Goal: Task Accomplishment & Management: Manage account settings

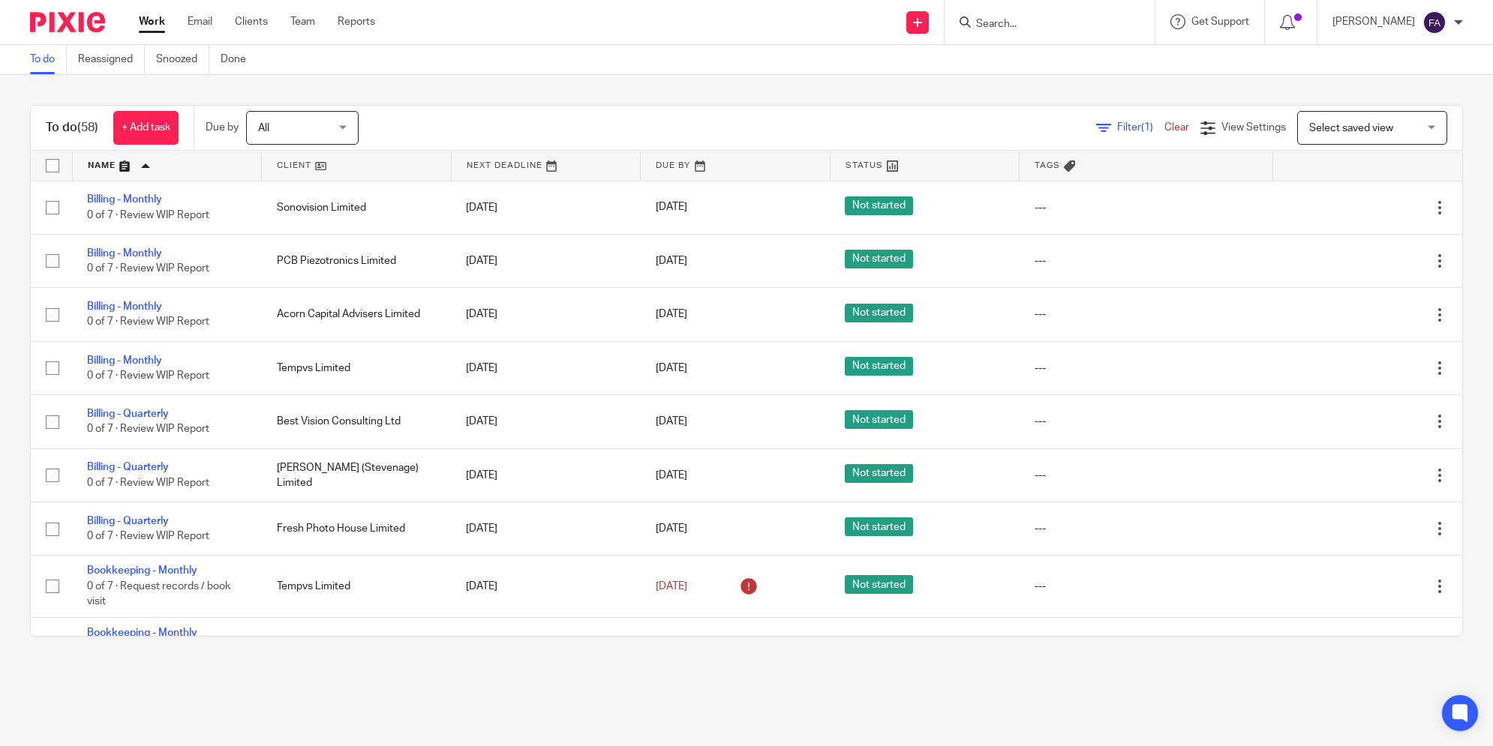
scroll to position [439, 0]
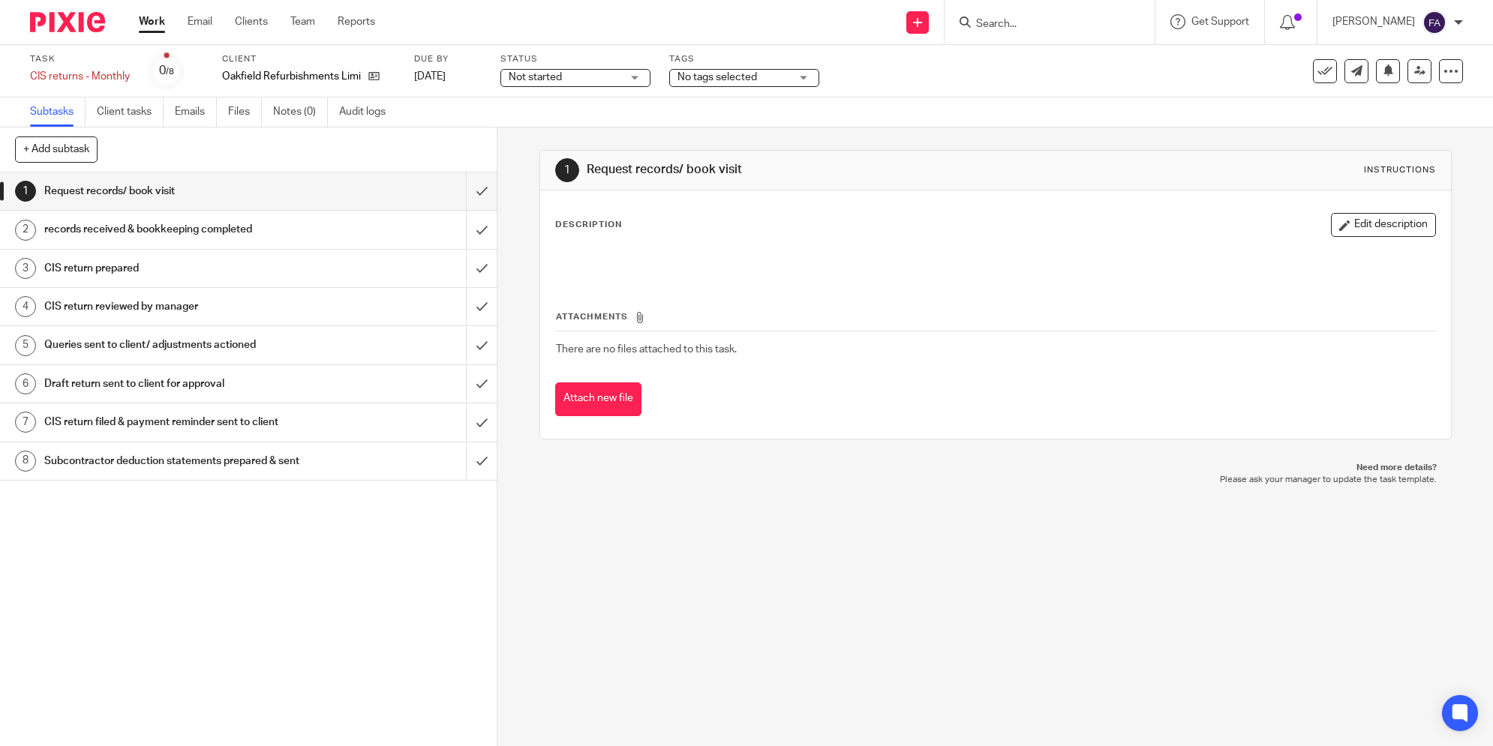
click at [725, 79] on span "No tags selected" at bounding box center [717, 77] width 80 height 11
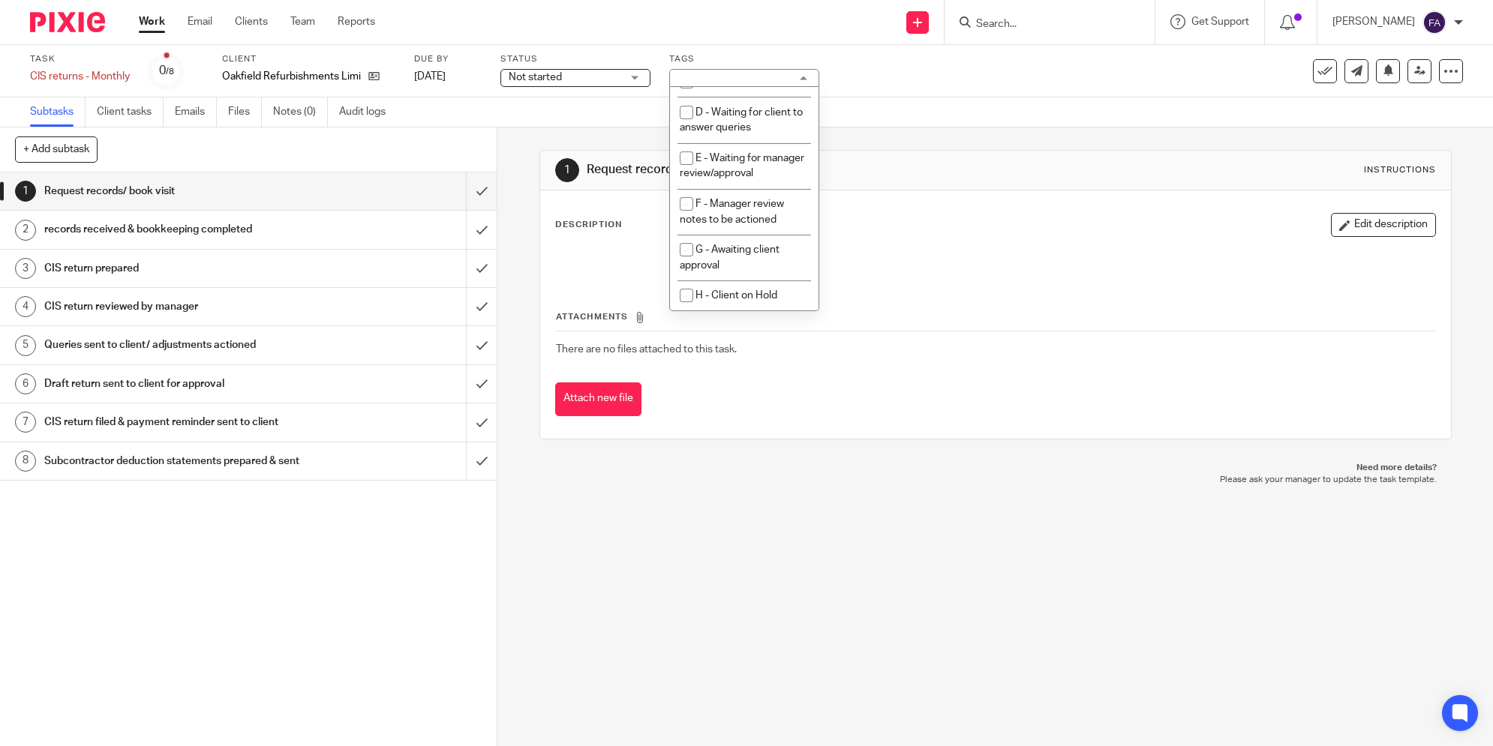
scroll to position [167, 0]
click at [736, 175] on li "E - Waiting for manager review/approval" at bounding box center [744, 166] width 149 height 46
checkbox input "true"
click at [932, 137] on div "1 Request records/ book visit Instructions Description Edit description Attachm…" at bounding box center [995, 295] width 912 height 335
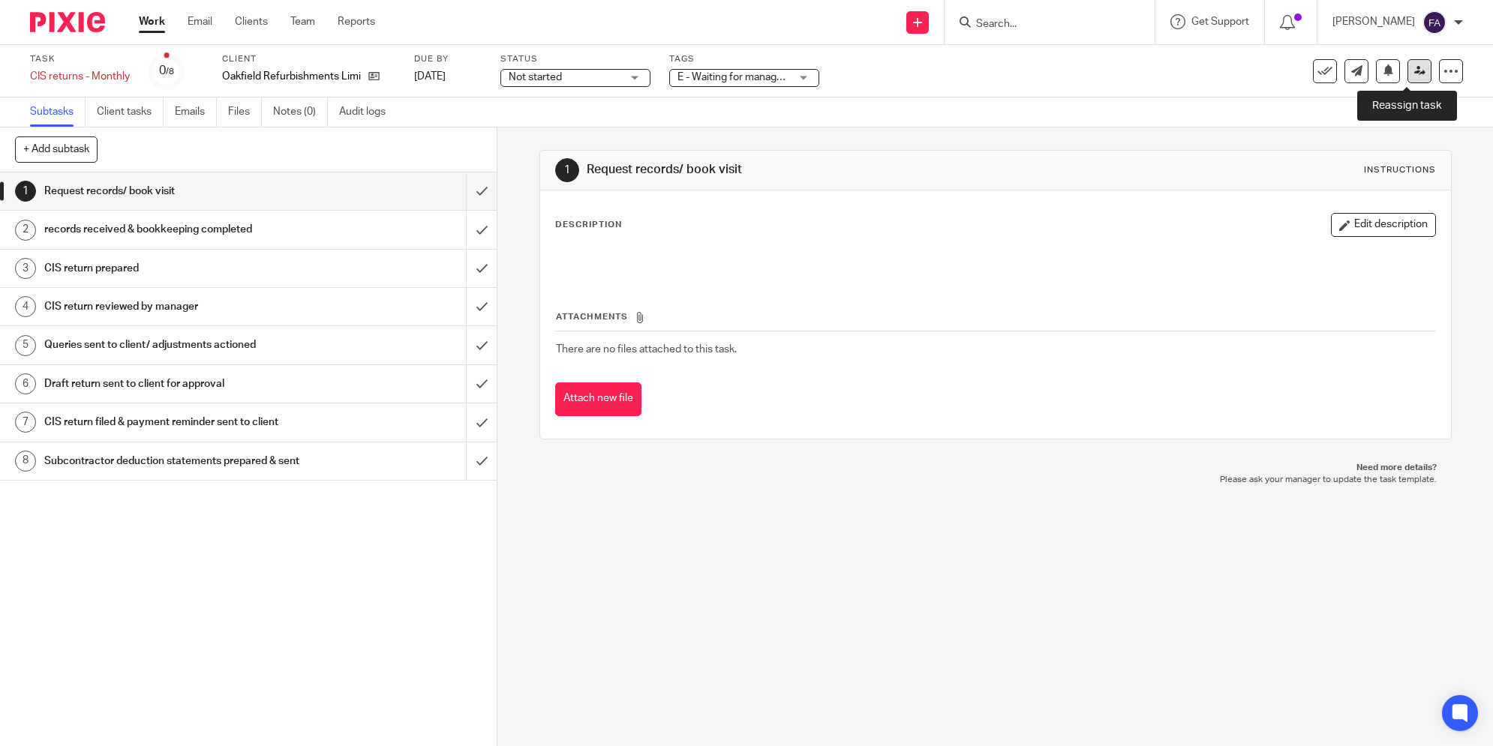
click at [1407, 70] on link at bounding box center [1419, 71] width 24 height 24
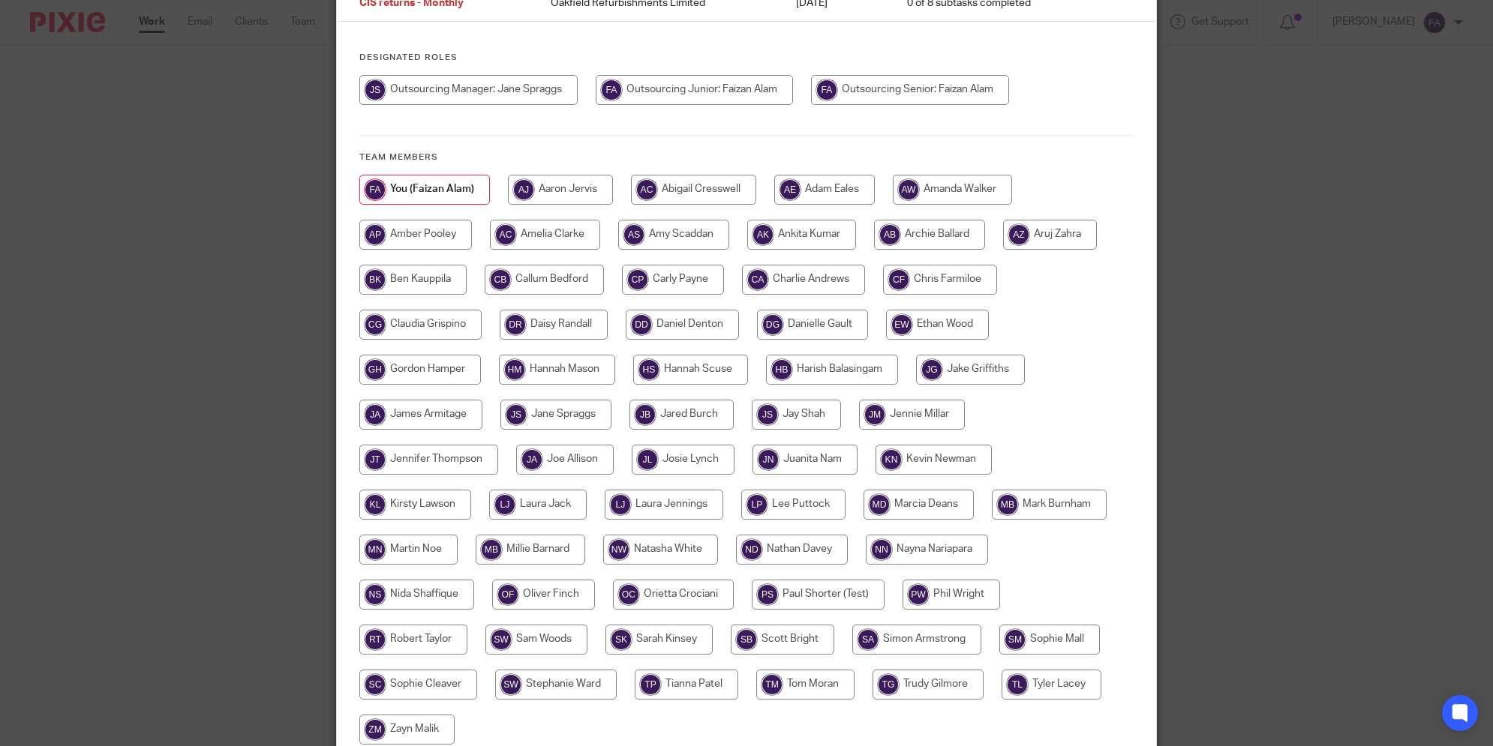
scroll to position [290, 0]
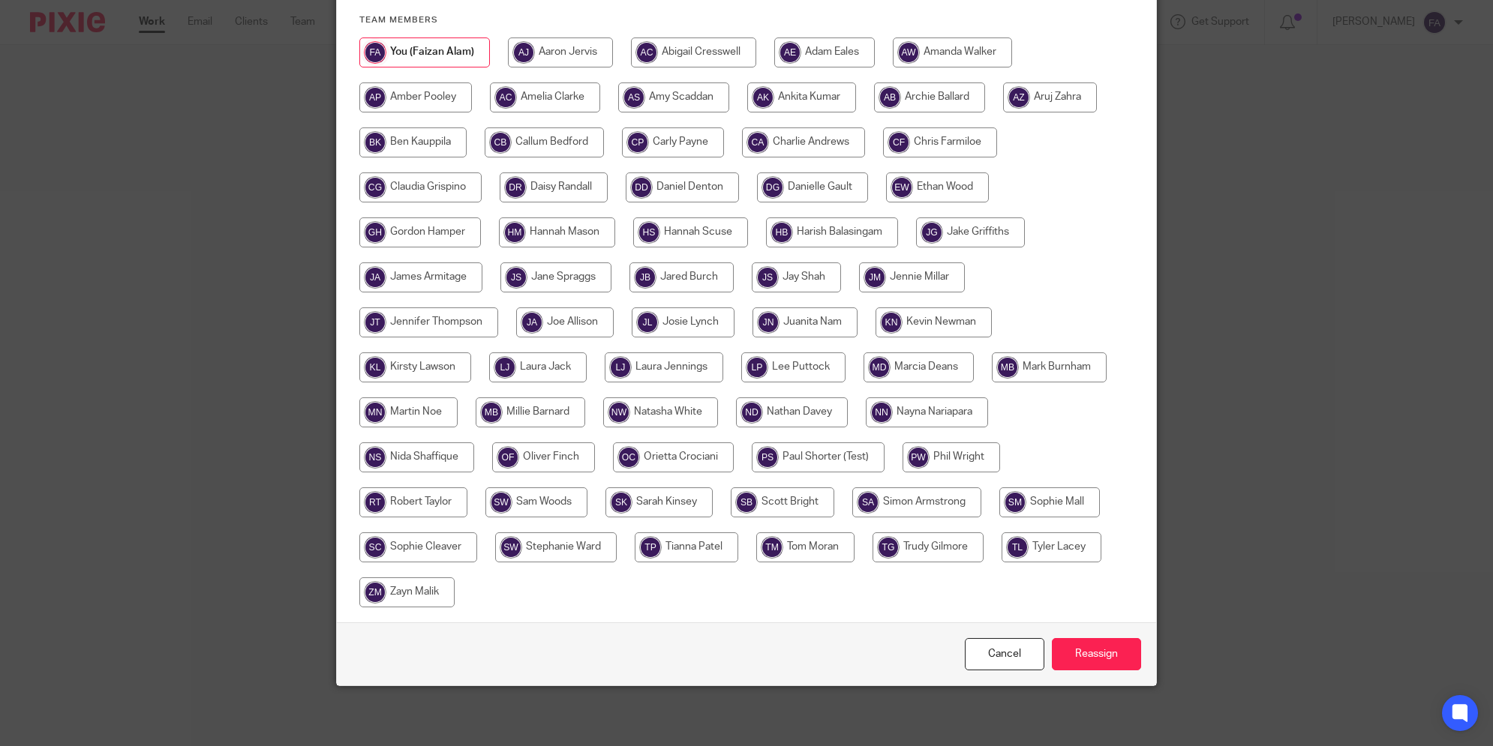
click at [680, 143] on input "radio" at bounding box center [673, 143] width 102 height 30
radio input "true"
click at [1106, 661] on input "Reassign" at bounding box center [1096, 654] width 89 height 32
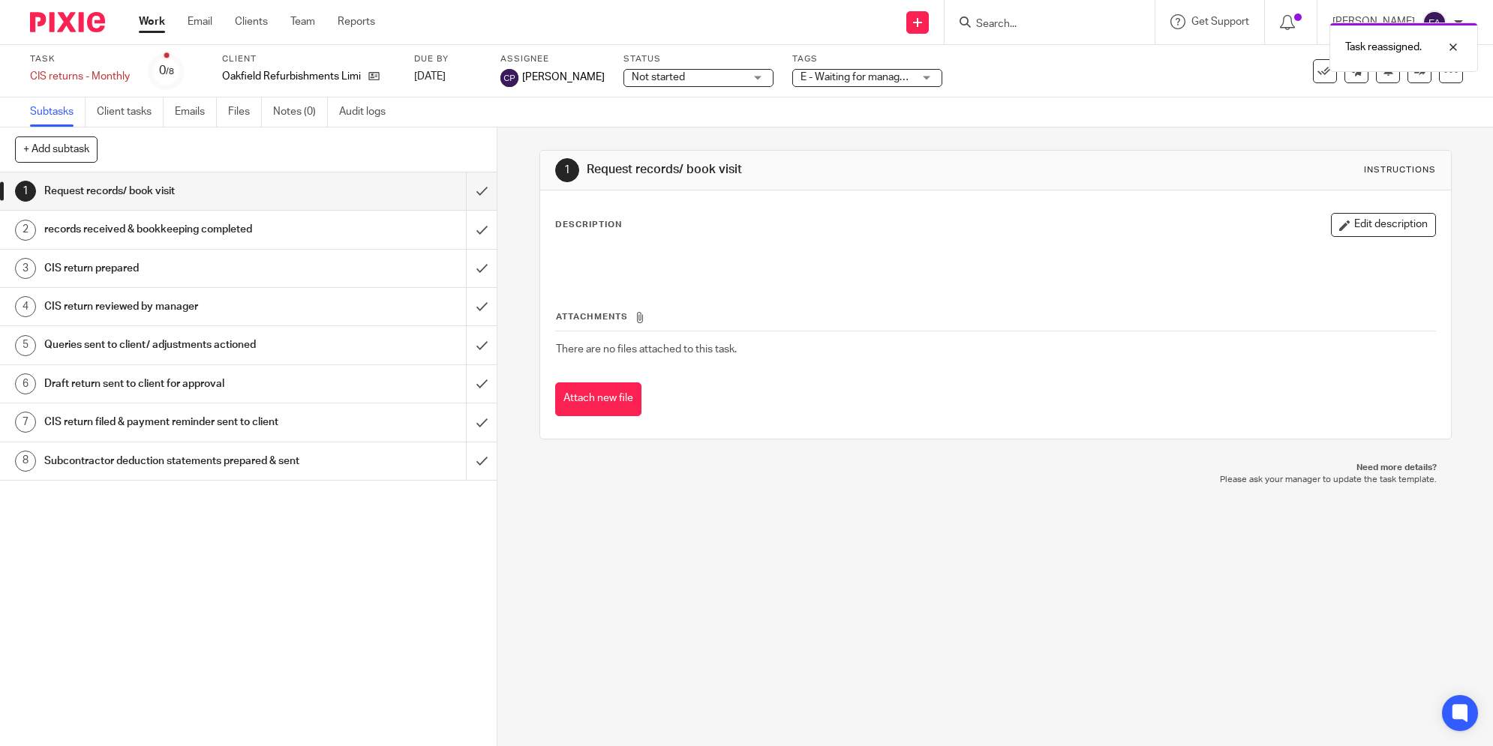
click at [844, 78] on span "E - Waiting for manager review/approval" at bounding box center [892, 77] width 185 height 11
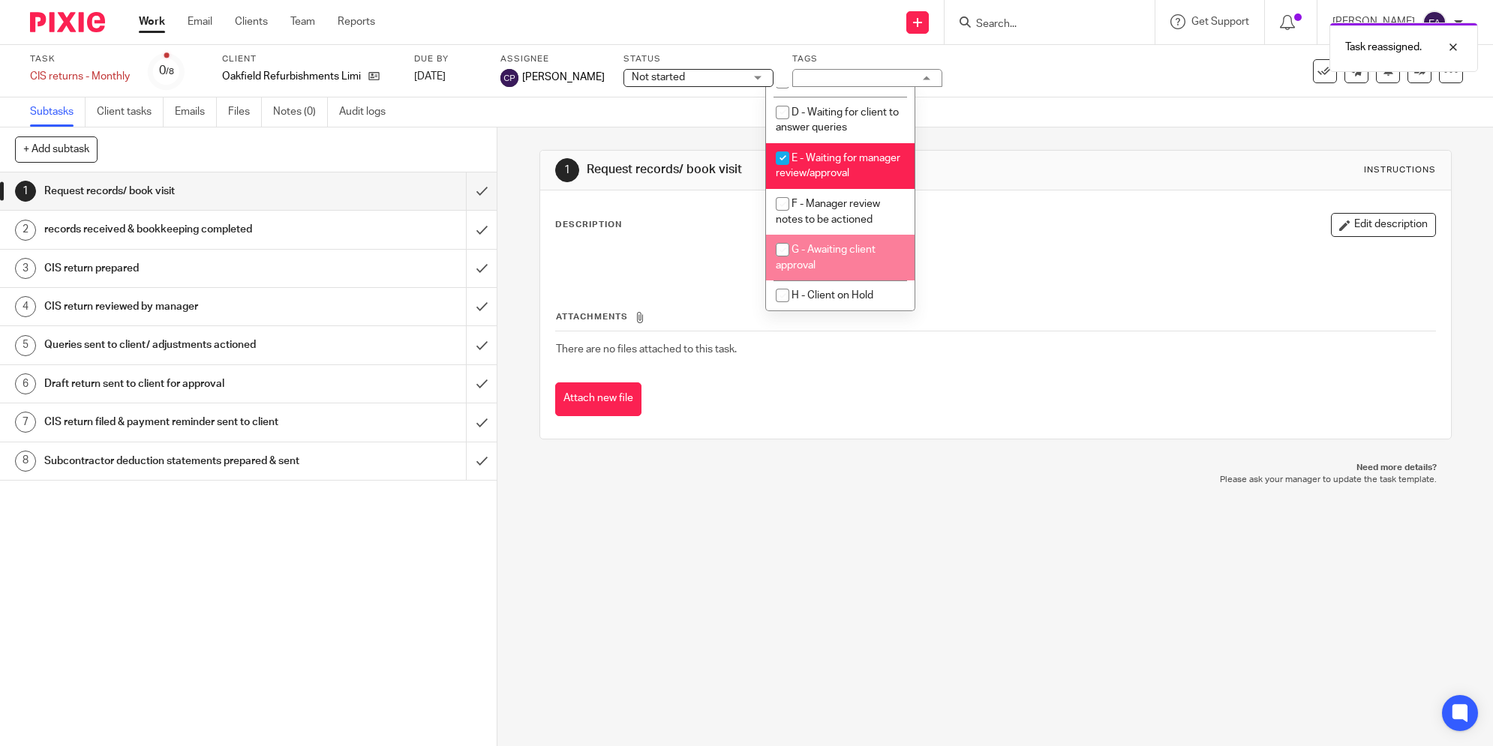
scroll to position [179, 0]
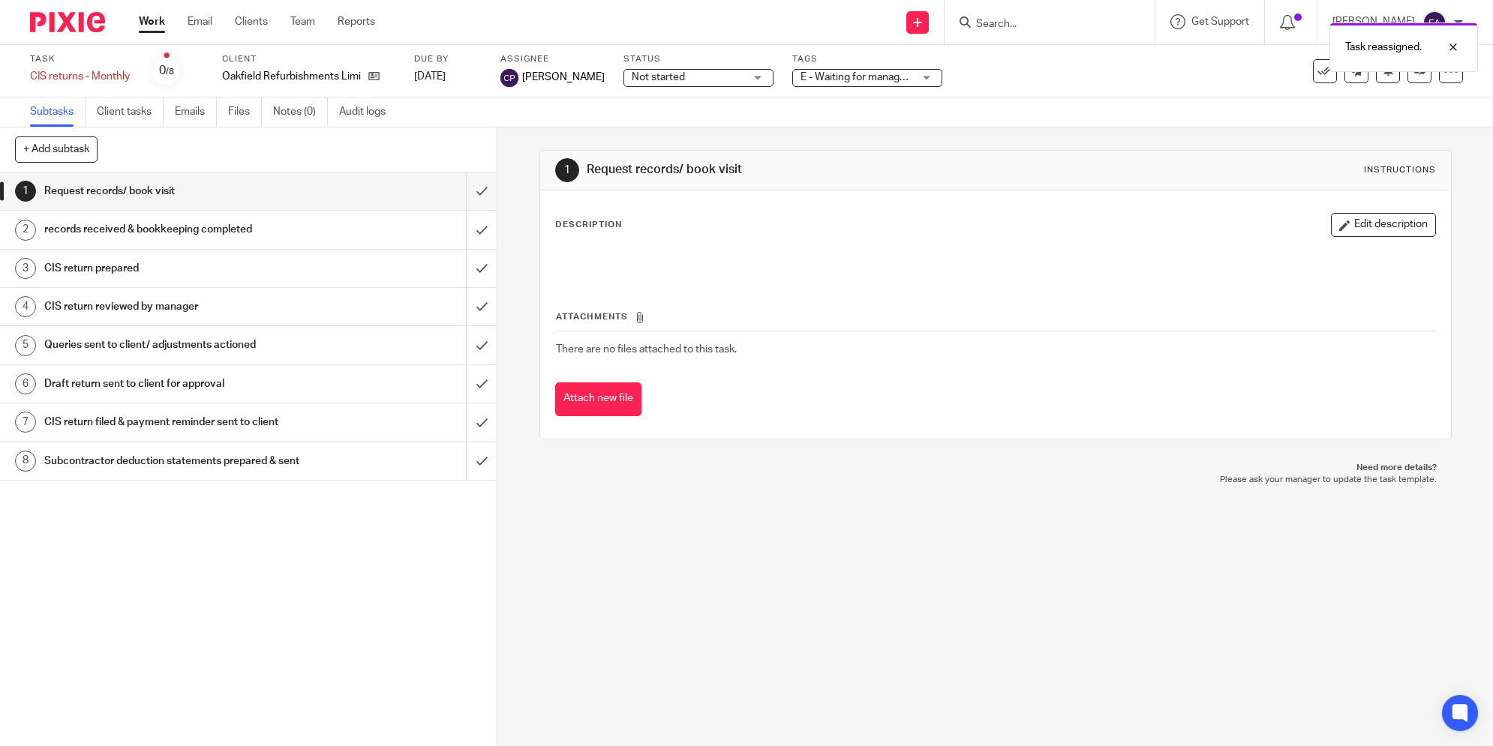
click at [1167, 114] on div "Subtasks Client tasks Emails Files Notes (0) Audit logs" at bounding box center [746, 113] width 1493 height 30
drag, startPoint x: 566, startPoint y: 542, endPoint x: 578, endPoint y: 548, distance: 14.1
click at [566, 542] on div "1 Request records/ book visit Instructions Description Edit description Attachm…" at bounding box center [994, 437] width 995 height 619
